Goal: Information Seeking & Learning: Learn about a topic

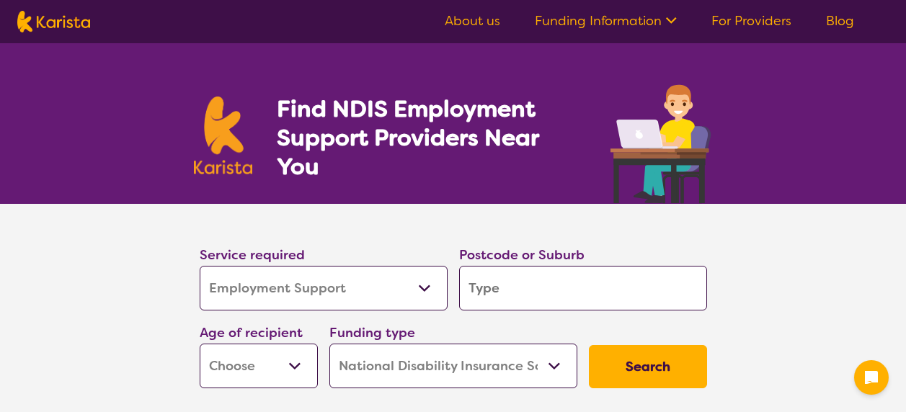
select select "Employment Support"
select select "NDIS"
select select "Employment Support"
select select "NDIS"
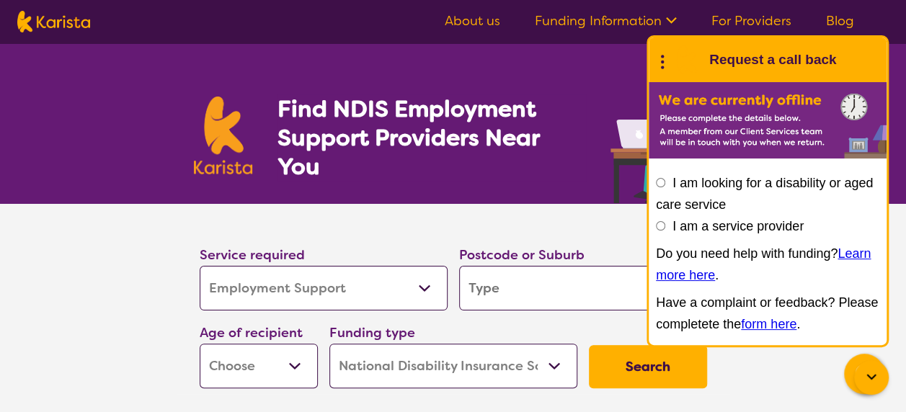
click at [424, 287] on select "Allied Health Assistant Assessment ([MEDICAL_DATA] or [MEDICAL_DATA]) Behaviour…" at bounding box center [324, 288] width 248 height 45
click at [130, 314] on section "Service required Allied Health Assistant Assessment ([MEDICAL_DATA] or [MEDICAL…" at bounding box center [453, 319] width 906 height 231
click at [554, 285] on input "search" at bounding box center [583, 288] width 248 height 45
click at [583, 283] on input "search" at bounding box center [583, 288] width 248 height 45
click at [660, 180] on input "I am looking for a disability or aged care service" at bounding box center [660, 182] width 9 height 9
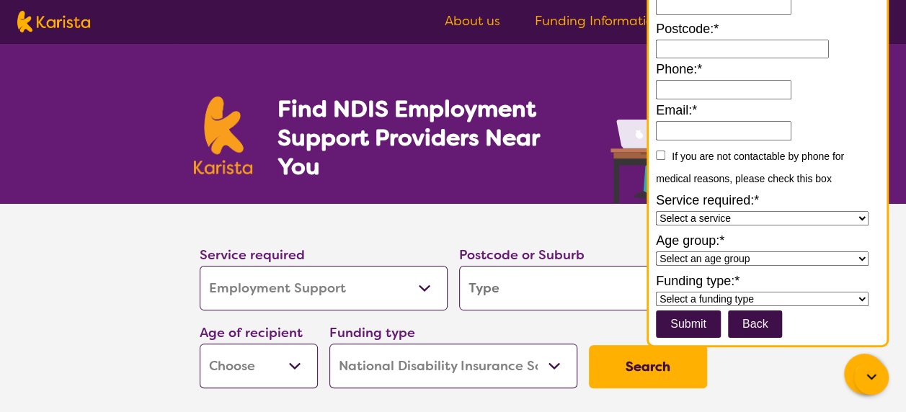
click at [772, 325] on button "Back" at bounding box center [755, 324] width 55 height 27
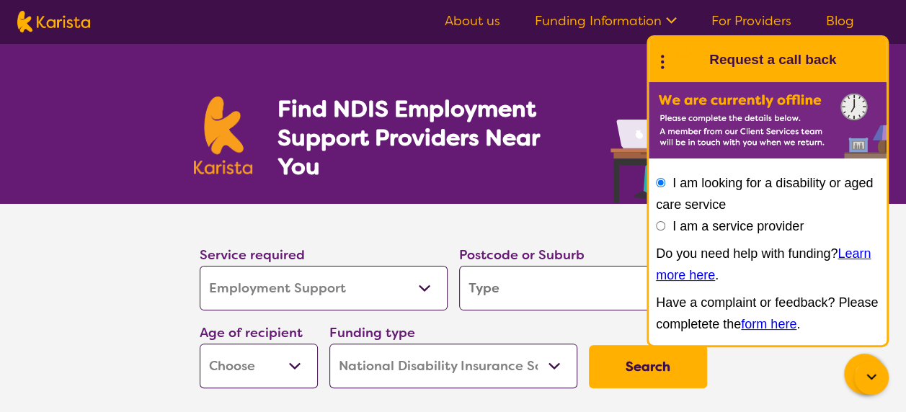
click at [553, 287] on input "search" at bounding box center [583, 288] width 248 height 45
click at [292, 362] on select "Early Childhood - 0 to 9 Child - 10 to 11 Adolescent - 12 to 17 Adult - 18 to 6…" at bounding box center [259, 366] width 118 height 45
click at [79, 310] on section "Service required Allied Health Assistant Assessment ([MEDICAL_DATA] or [MEDICAL…" at bounding box center [453, 319] width 906 height 231
click at [548, 363] on select "Home Care Package (HCP) National Disability Insurance Scheme (NDIS) I don't know" at bounding box center [453, 366] width 248 height 45
select select
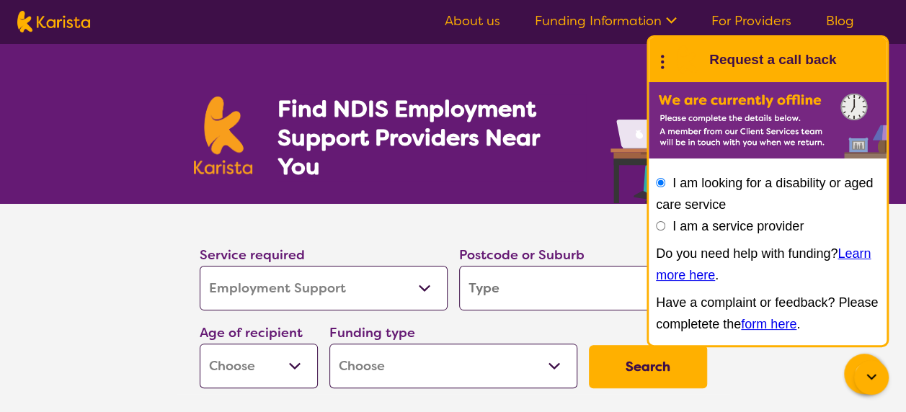
click at [329, 344] on select "Home Care Package (HCP) National Disability Insurance Scheme (NDIS) I don't know" at bounding box center [453, 366] width 248 height 45
select select
click at [552, 360] on select "Home Care Package (HCP) National Disability Insurance Scheme (NDIS) I don't know" at bounding box center [453, 366] width 248 height 45
select select "NDIS"
click at [329, 344] on select "Home Care Package (HCP) National Disability Insurance Scheme (NDIS) I don't know" at bounding box center [453, 366] width 248 height 45
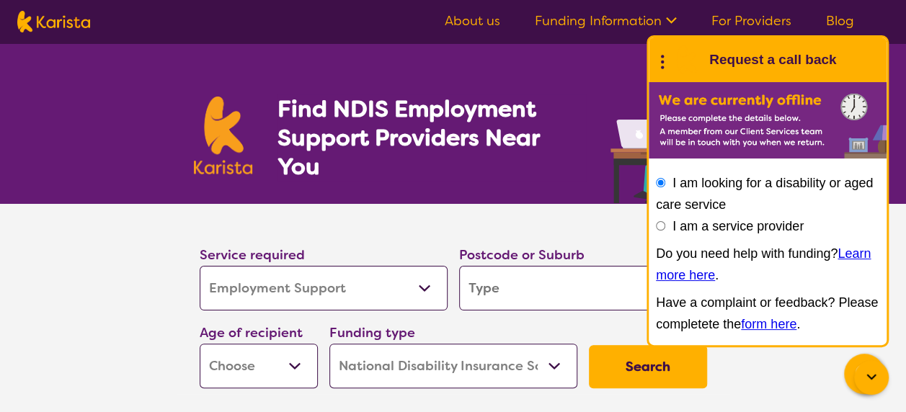
select select "NDIS"
click at [56, 289] on section "Service required Allied Health Assistant Assessment ([MEDICAL_DATA] or [MEDICAL…" at bounding box center [453, 319] width 906 height 231
drag, startPoint x: 104, startPoint y: 290, endPoint x: 104, endPoint y: 282, distance: 7.9
click at [104, 285] on section "Service required Allied Health Assistant Assessment ([MEDICAL_DATA] or [MEDICAL…" at bounding box center [453, 319] width 906 height 231
drag, startPoint x: 89, startPoint y: 22, endPoint x: 45, endPoint y: 21, distance: 44.7
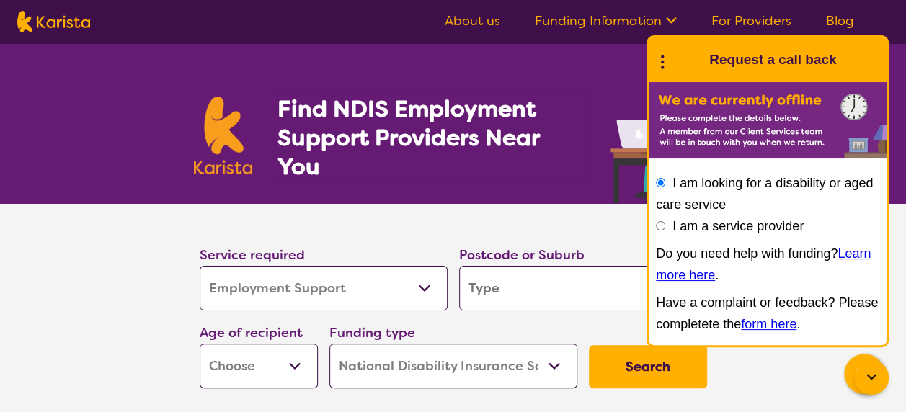
click at [45, 21] on nav "About us Funding Information NDIS - National Disability Insurance Scheme HCP - …" at bounding box center [453, 21] width 906 height 43
drag, startPoint x: 45, startPoint y: 21, endPoint x: 86, endPoint y: 93, distance: 83.3
click at [86, 94] on div "Find NDIS Employment Support Providers Near You" at bounding box center [453, 123] width 906 height 161
drag, startPoint x: 255, startPoint y: 169, endPoint x: 208, endPoint y: 164, distance: 47.8
click at [208, 164] on section "Find NDIS Employment Support Providers Near You" at bounding box center [453, 123] width 553 height 161
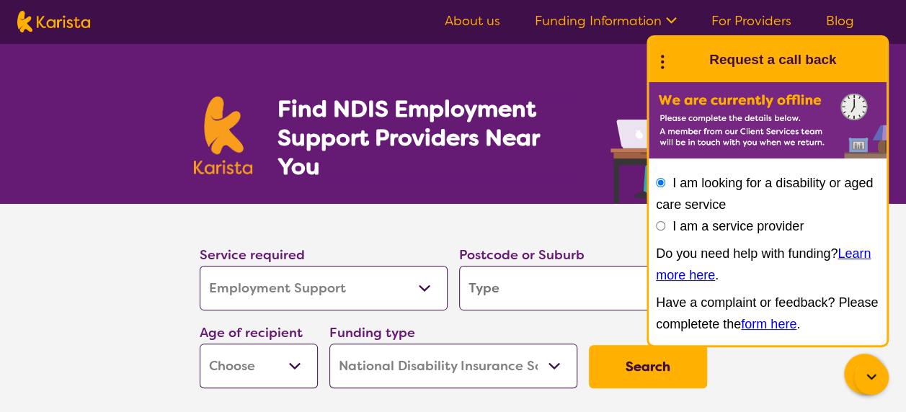
drag, startPoint x: 208, startPoint y: 164, endPoint x: 95, endPoint y: 137, distance: 115.7
click at [95, 137] on div "Find NDIS Employment Support Providers Near You" at bounding box center [453, 123] width 906 height 161
drag, startPoint x: 98, startPoint y: 23, endPoint x: 49, endPoint y: 21, distance: 49.1
click at [49, 21] on nav "About us Funding Information NDIS - National Disability Insurance Scheme HCP - …" at bounding box center [453, 21] width 906 height 43
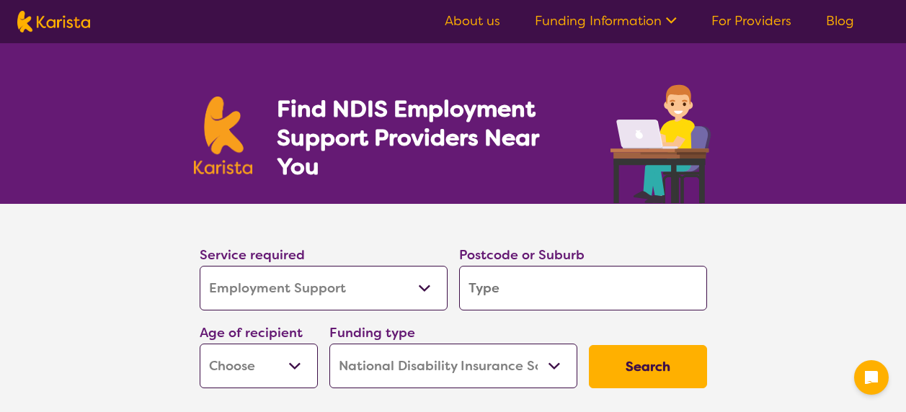
select select "Employment Support"
select select "NDIS"
select select "Employment Support"
select select "NDIS"
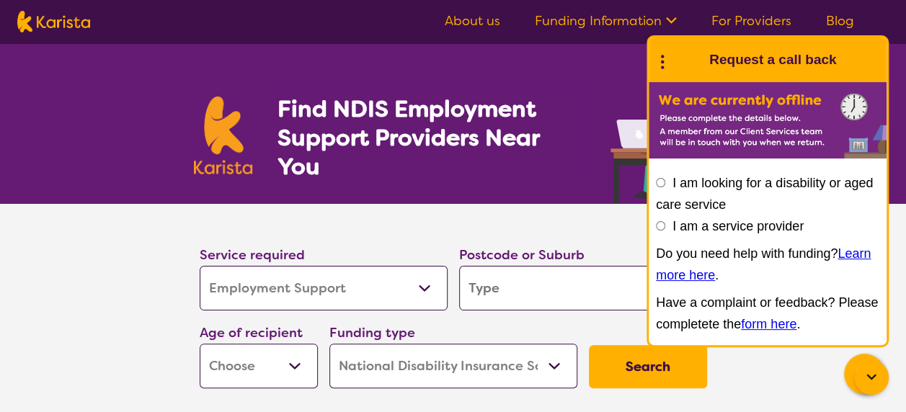
click at [427, 287] on select "Allied Health Assistant Assessment ([MEDICAL_DATA] or [MEDICAL_DATA]) Behaviour…" at bounding box center [324, 288] width 248 height 45
select select
click at [200, 266] on select "Allied Health Assistant Assessment ([MEDICAL_DATA] or [MEDICAL_DATA]) Behaviour…" at bounding box center [324, 288] width 248 height 45
select select
